Goal: Find specific page/section: Find specific page/section

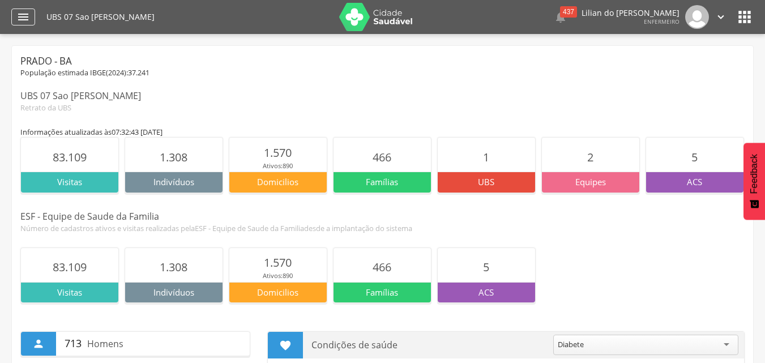
click at [27, 22] on icon "" at bounding box center [23, 17] width 14 height 14
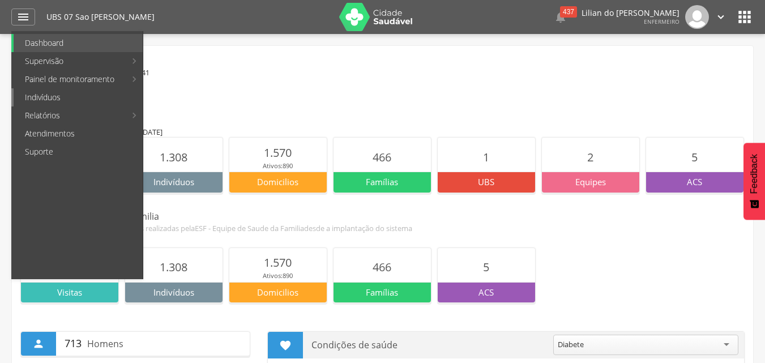
click at [33, 99] on link "Indivíduos" at bounding box center [78, 97] width 129 height 18
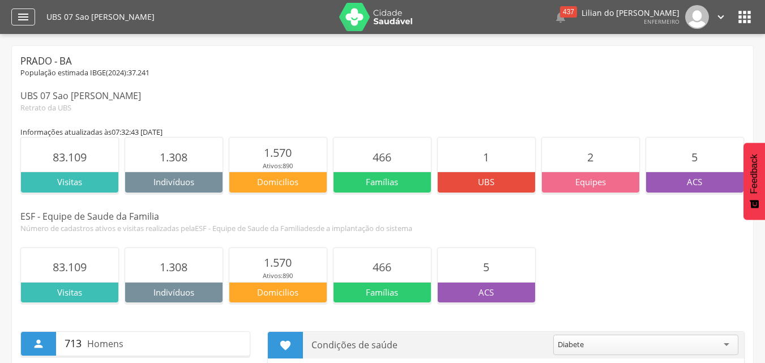
click at [23, 17] on icon "" at bounding box center [23, 17] width 14 height 14
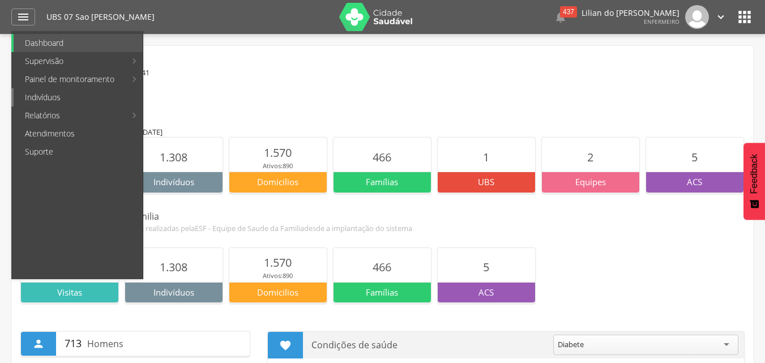
click at [47, 103] on link "Indivíduos" at bounding box center [78, 97] width 129 height 18
